Goal: Check status: Check status

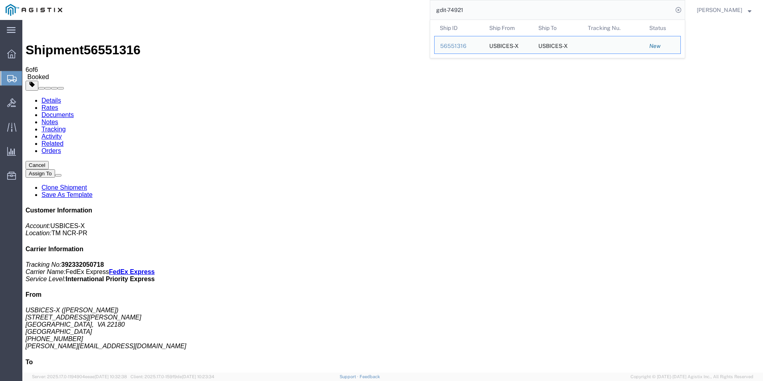
click at [652, 16] on input "gdit-74921" at bounding box center [551, 9] width 243 height 19
click at [627, 6] on input "gdit-74921" at bounding box center [551, 9] width 243 height 19
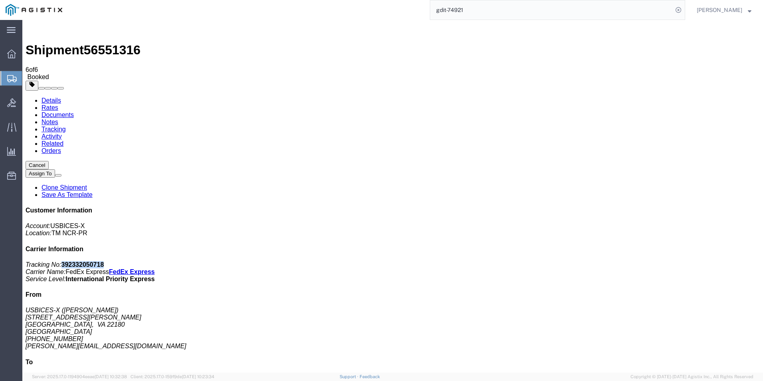
drag, startPoint x: 652, startPoint y: 123, endPoint x: 690, endPoint y: 121, distance: 37.6
click at [690, 261] on p "Tracking No: 392332050718 Carrier Name: FedEx Express FedEx Express Service Lev…" at bounding box center [393, 272] width 735 height 22
drag, startPoint x: 690, startPoint y: 121, endPoint x: 667, endPoint y: 122, distance: 23.2
copy b "392332050718"
click at [474, 9] on input "gdit-74921" at bounding box center [551, 9] width 243 height 19
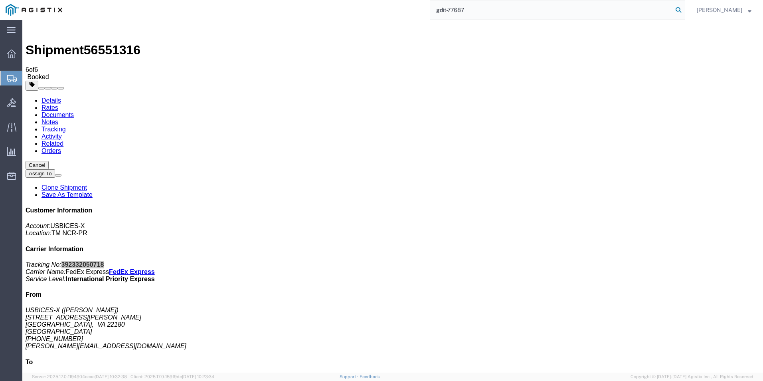
type input "gdit-77687"
click at [675, 11] on icon at bounding box center [678, 9] width 11 height 11
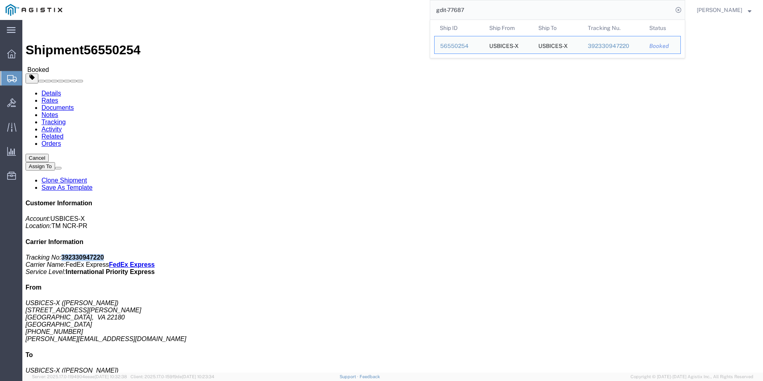
drag, startPoint x: 625, startPoint y: 101, endPoint x: 663, endPoint y: 101, distance: 38.3
click p "Tracking No: 392330947220 Carrier Name: FedEx Express FedEx Express Service Lev…"
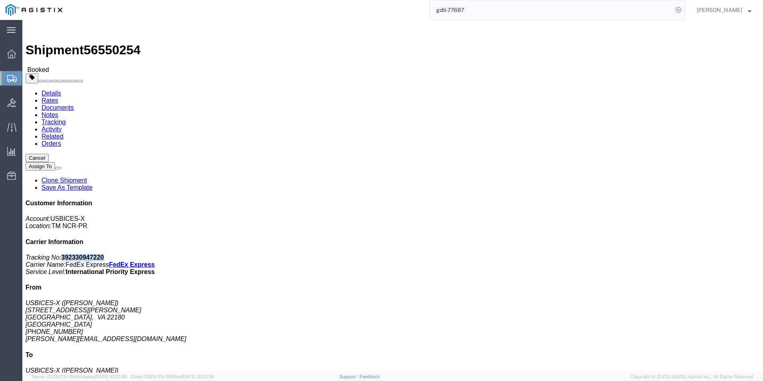
drag, startPoint x: 663, startPoint y: 101, endPoint x: 653, endPoint y: 101, distance: 10.0
copy b "392330947220"
